Goal: Task Accomplishment & Management: Manage account settings

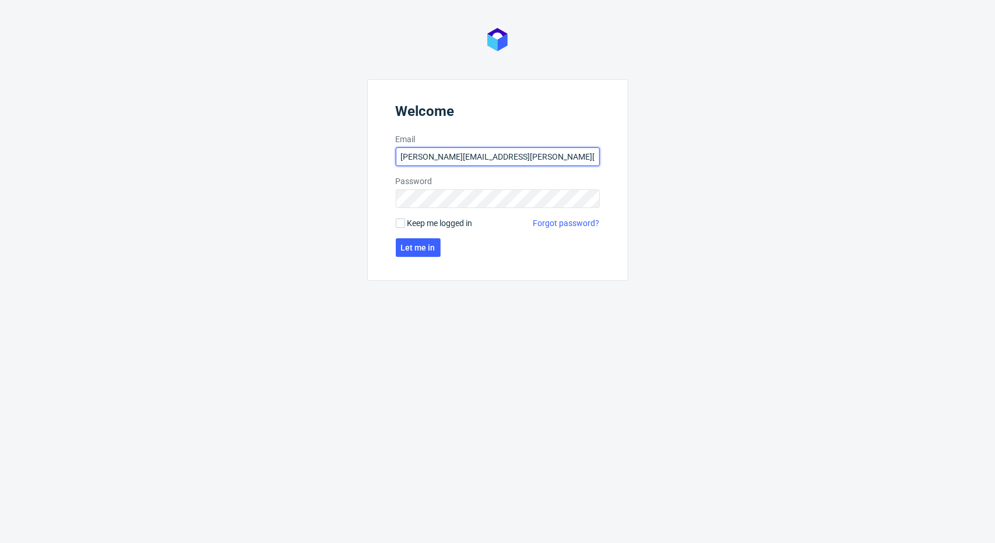
click at [450, 157] on input "[PERSON_NAME][EMAIL_ADDRESS][PERSON_NAME][DOMAIN_NAME]" at bounding box center [498, 156] width 204 height 19
type input "[PERSON_NAME][EMAIL_ADDRESS][PERSON_NAME][DOMAIN_NAME]"
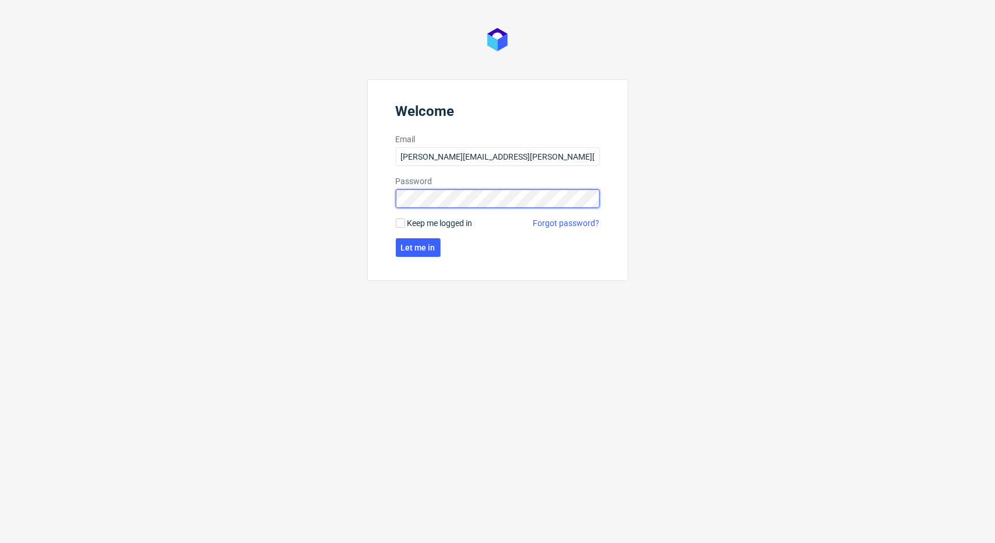
click at [388, 175] on form "Welcome Email [PERSON_NAME][EMAIL_ADDRESS][PERSON_NAME][DOMAIN_NAME] Password K…" at bounding box center [497, 180] width 261 height 202
click button "Let me in" at bounding box center [418, 247] width 45 height 19
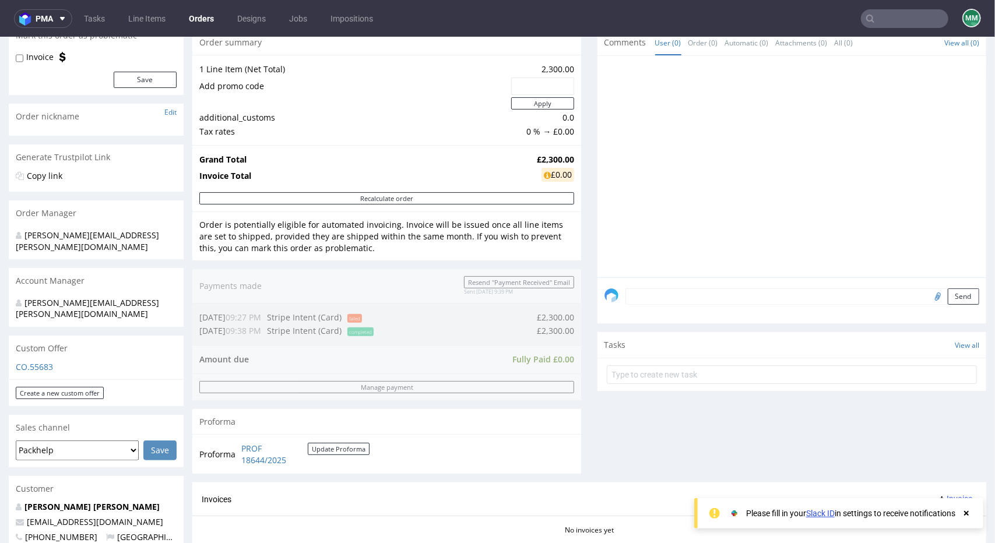
scroll to position [408, 0]
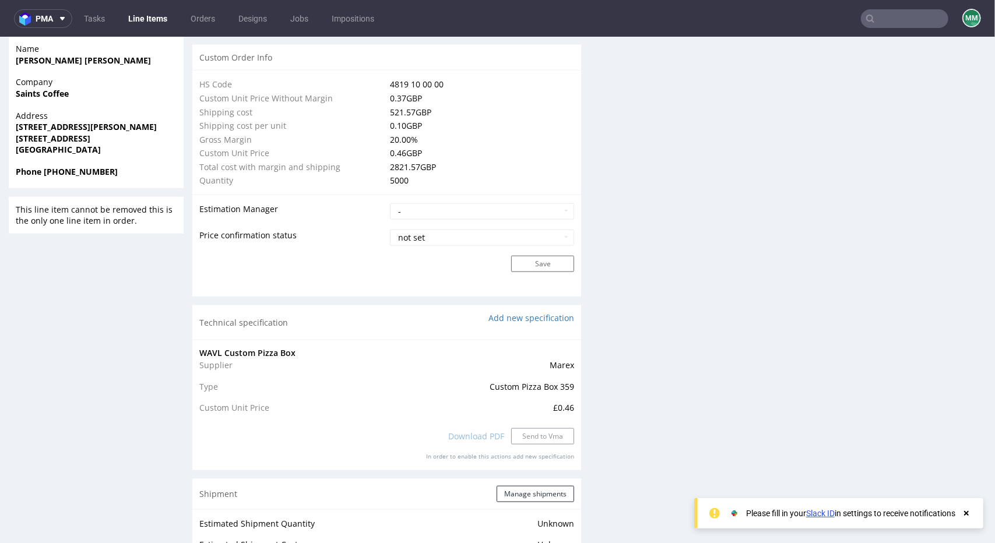
scroll to position [1049, 0]
